Goal: Information Seeking & Learning: Learn about a topic

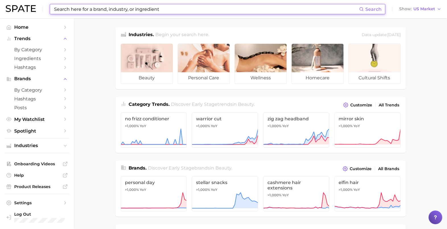
click at [86, 9] on input at bounding box center [206, 9] width 306 height 10
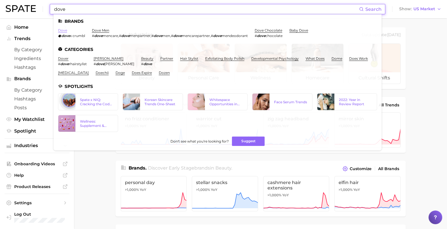
type input "dove"
click at [62, 30] on link "dove" at bounding box center [62, 30] width 9 height 4
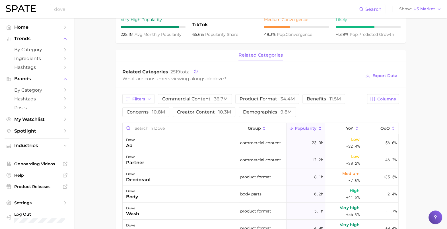
scroll to position [213, 0]
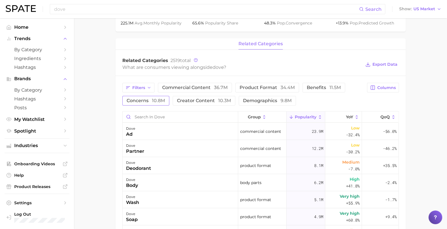
click at [155, 100] on span "10.8m" at bounding box center [158, 100] width 13 height 5
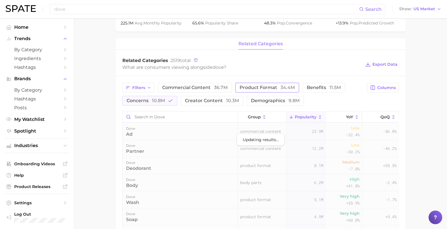
click at [281, 87] on span "34.4m" at bounding box center [288, 87] width 14 height 5
click at [169, 101] on icon "button" at bounding box center [170, 100] width 5 height 5
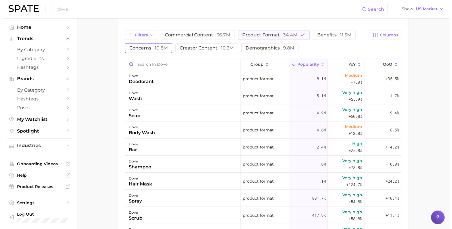
scroll to position [284, 0]
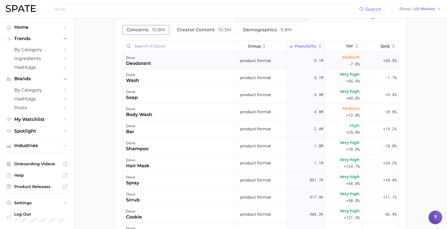
click at [145, 63] on div "deodorant" at bounding box center [138, 63] width 25 height 7
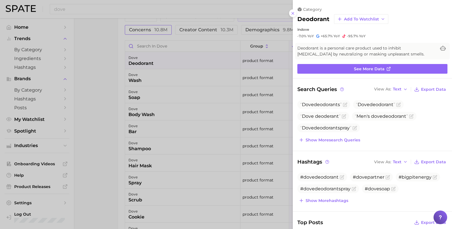
scroll to position [0, 0]
